Goal: Information Seeking & Learning: Learn about a topic

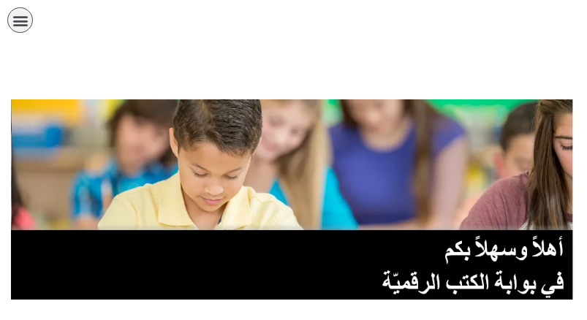
scroll to position [219, 0]
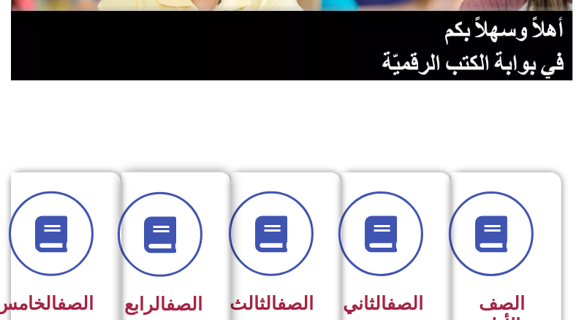
click at [189, 270] on div at bounding box center [172, 234] width 62 height 85
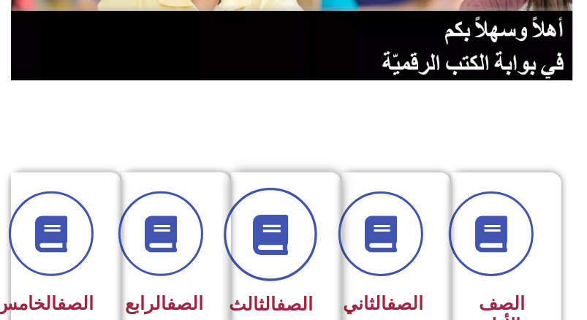
click at [297, 241] on span at bounding box center [271, 236] width 94 height 94
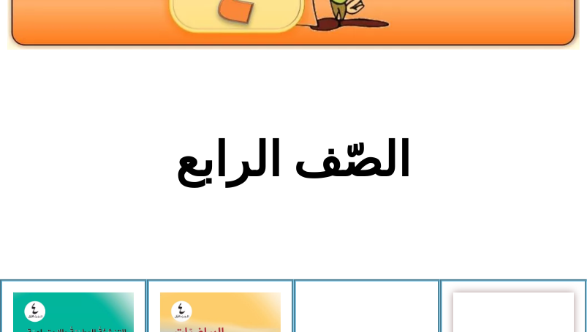
scroll to position [73, 0]
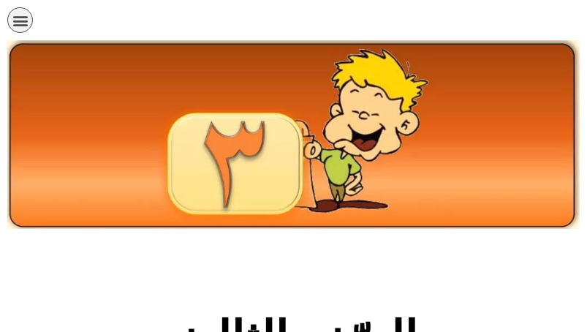
scroll to position [366, 0]
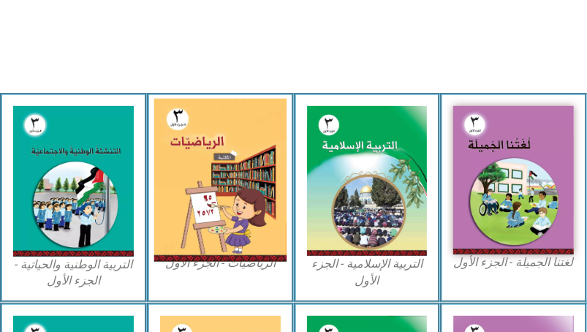
click at [249, 230] on img at bounding box center [220, 181] width 132 height 164
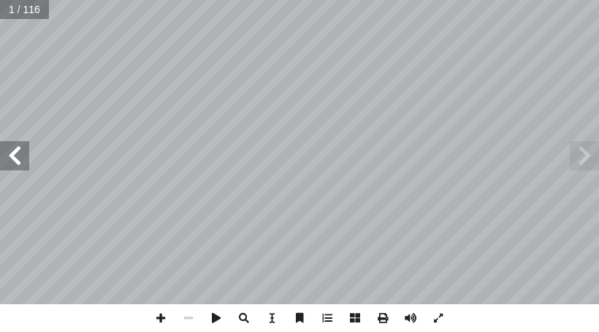
click at [15, 151] on span at bounding box center [14, 155] width 29 height 29
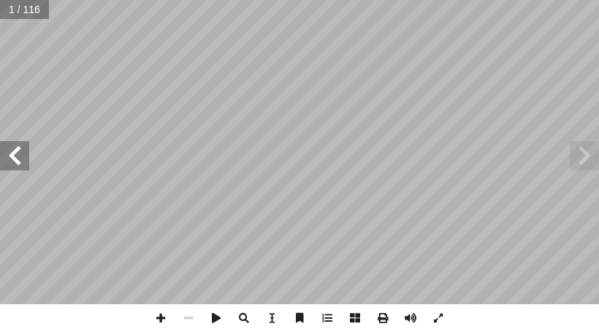
click at [15, 151] on span at bounding box center [14, 155] width 29 height 29
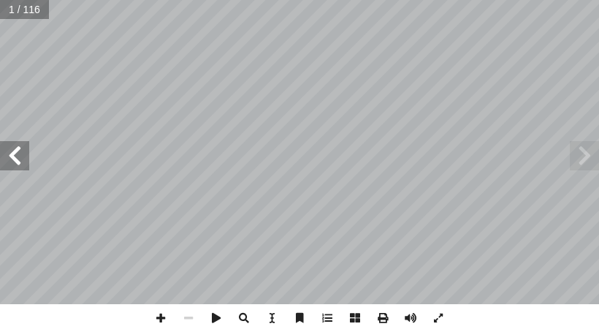
click at [15, 151] on span at bounding box center [14, 155] width 29 height 29
click at [4, 159] on span at bounding box center [14, 155] width 29 height 29
click at [7, 163] on span at bounding box center [14, 155] width 29 height 29
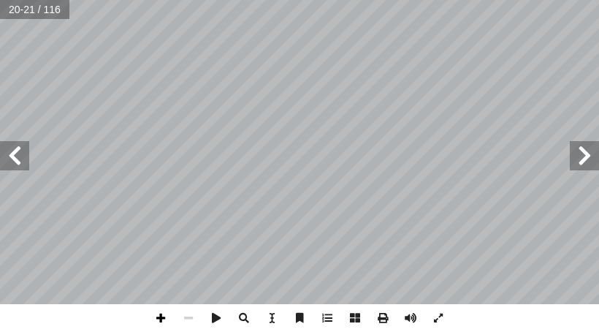
click at [157, 321] on span at bounding box center [161, 318] width 28 height 28
click at [314, 99] on html "الصفحة الرئيسية الصف الأول الصف الثاني الصف الثالث الصف الرابع الصف الخامس الصف…" at bounding box center [299, 49] width 599 height 99
click at [157, 311] on span at bounding box center [161, 318] width 28 height 28
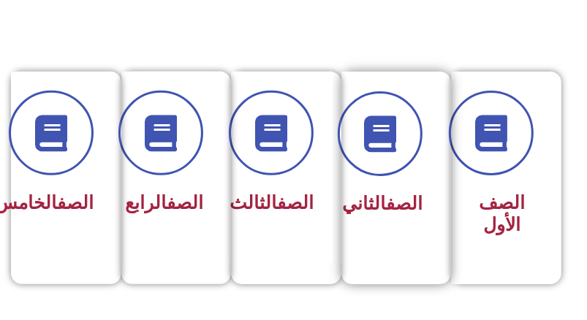
scroll to position [512, 0]
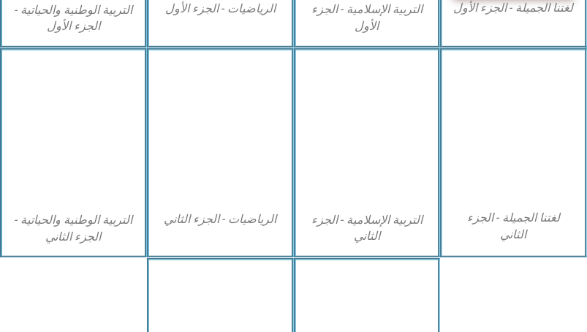
scroll to position [731, 0]
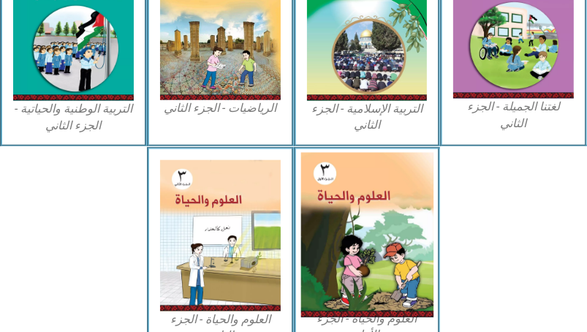
click at [342, 224] on img at bounding box center [366, 235] width 132 height 165
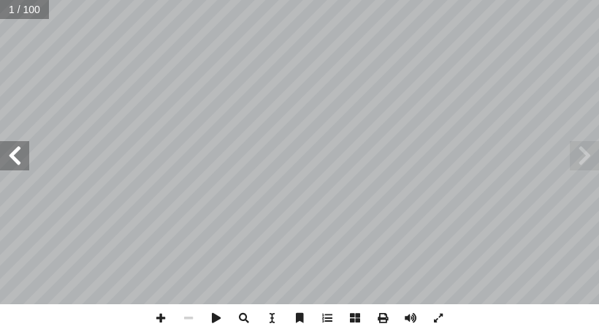
click at [20, 159] on span at bounding box center [14, 155] width 29 height 29
click at [19, 159] on span at bounding box center [14, 155] width 29 height 29
click at [18, 159] on span at bounding box center [14, 155] width 29 height 29
click at [18, 158] on span at bounding box center [14, 155] width 29 height 29
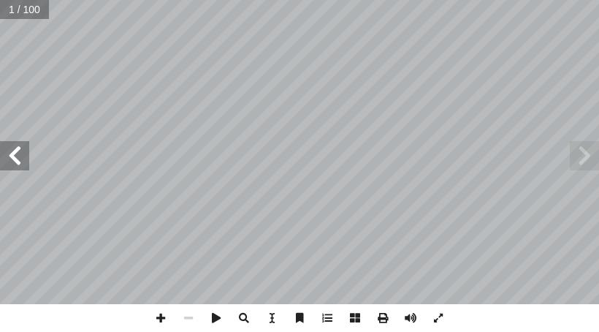
click at [18, 158] on span at bounding box center [14, 155] width 29 height 29
click at [7, 158] on span at bounding box center [14, 155] width 29 height 29
click at [8, 159] on span at bounding box center [14, 155] width 29 height 29
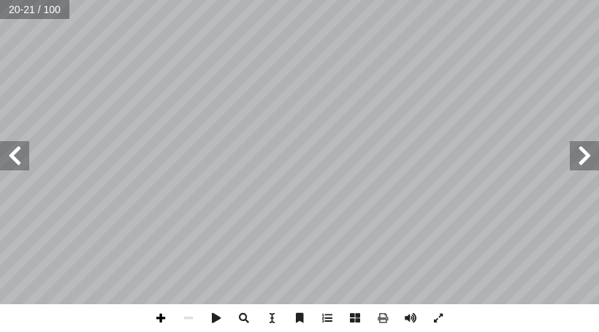
click at [165, 314] on span at bounding box center [161, 318] width 28 height 28
click at [159, 321] on span at bounding box center [161, 318] width 28 height 28
click at [257, 0] on html "الصفحة الرئيسية الصف الأول الصف الثاني الصف الثالث الصف الرابع الصف الخامس الصف…" at bounding box center [299, 49] width 599 height 99
click at [21, 162] on span at bounding box center [14, 155] width 29 height 29
click at [193, 320] on span at bounding box center [189, 318] width 28 height 28
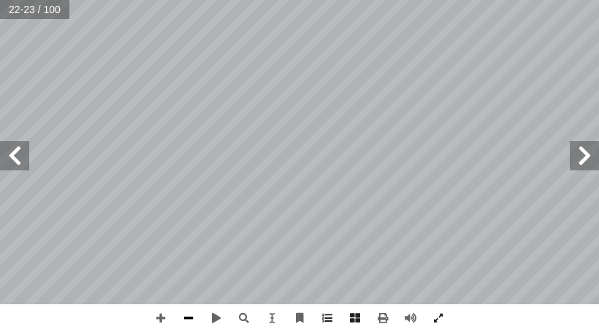
click at [193, 319] on span at bounding box center [189, 318] width 28 height 28
click at [10, 165] on span at bounding box center [14, 155] width 29 height 29
click at [20, 167] on span at bounding box center [14, 155] width 29 height 29
click at [578, 156] on span at bounding box center [584, 155] width 29 height 29
click at [582, 167] on span at bounding box center [584, 155] width 29 height 29
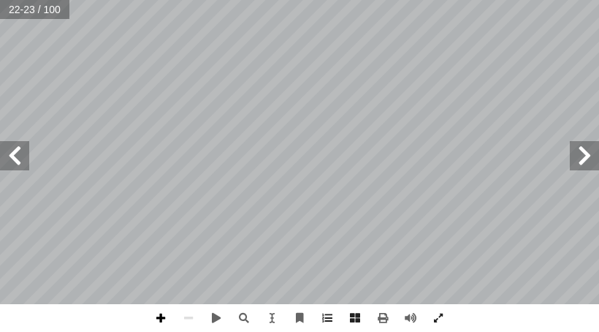
click at [159, 317] on span at bounding box center [161, 318] width 28 height 28
click at [189, 315] on span at bounding box center [189, 318] width 28 height 28
click at [580, 151] on span at bounding box center [584, 155] width 29 height 29
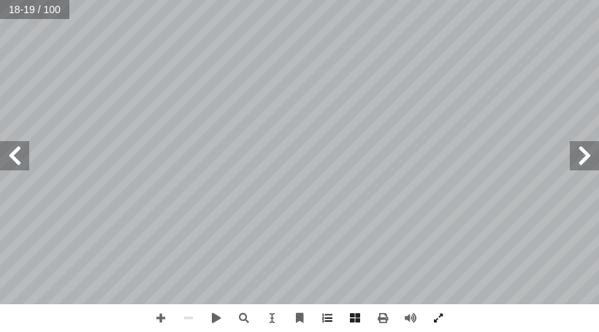
click at [22, 162] on span at bounding box center [14, 155] width 29 height 29
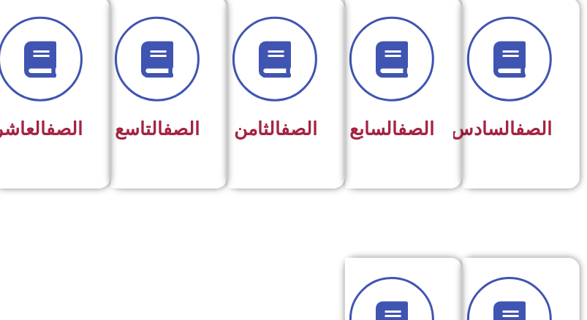
scroll to position [439, 0]
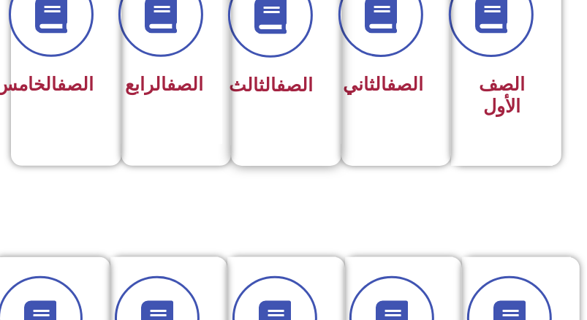
click at [269, 104] on div "الصف الثالث" at bounding box center [282, 86] width 62 height 35
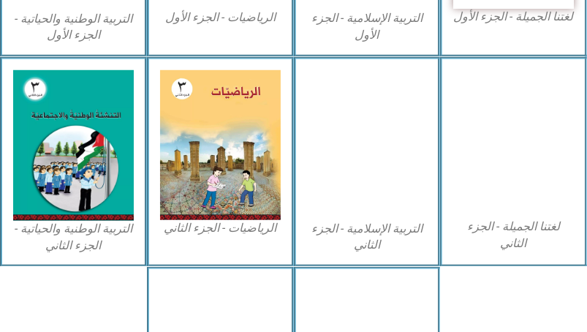
scroll to position [804, 0]
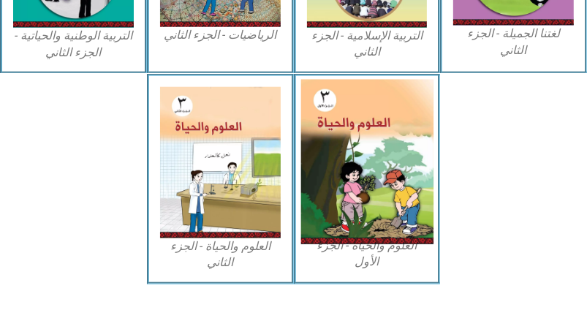
click at [362, 194] on img at bounding box center [366, 162] width 132 height 165
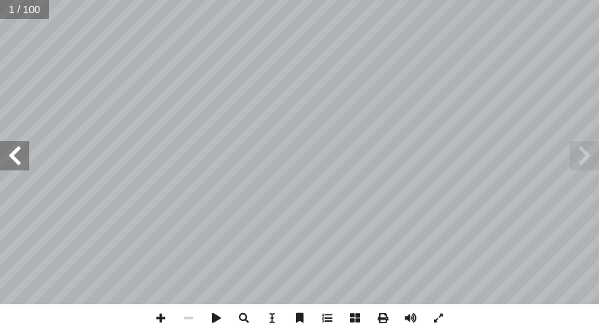
click at [12, 158] on span at bounding box center [14, 155] width 29 height 29
click at [12, 159] on span at bounding box center [14, 155] width 29 height 29
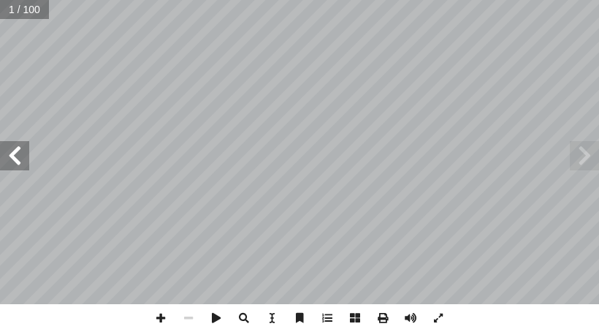
click at [12, 159] on span at bounding box center [14, 155] width 29 height 29
click at [15, 162] on span at bounding box center [14, 155] width 29 height 29
click at [12, 155] on span at bounding box center [14, 155] width 29 height 29
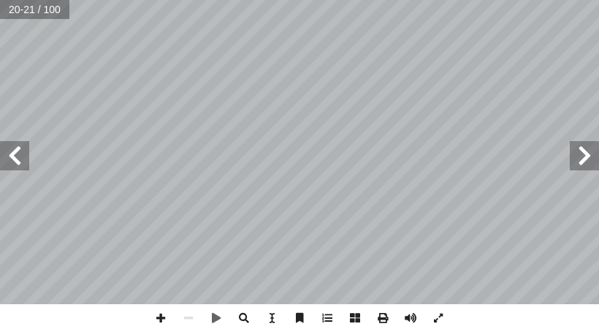
click at [12, 155] on span at bounding box center [14, 155] width 29 height 29
click at [10, 152] on span at bounding box center [14, 155] width 29 height 29
click at [10, 154] on span at bounding box center [14, 155] width 29 height 29
click at [157, 320] on span at bounding box center [161, 318] width 28 height 28
click at [14, 164] on span at bounding box center [14, 155] width 29 height 29
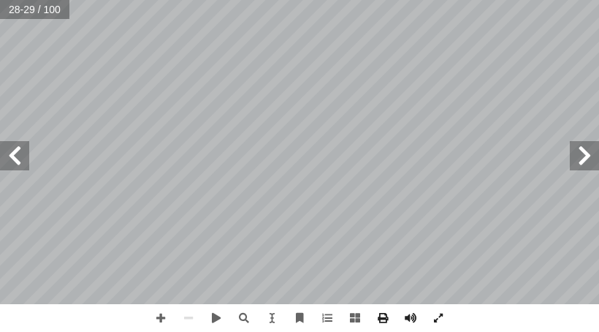
click at [591, 156] on span at bounding box center [584, 155] width 29 height 29
click at [24, 157] on span at bounding box center [14, 155] width 29 height 29
click at [156, 319] on span at bounding box center [161, 318] width 28 height 28
